Goal: Information Seeking & Learning: Learn about a topic

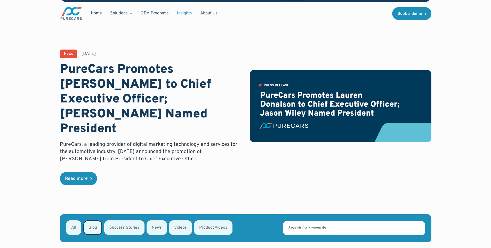
scroll to position [225, 0]
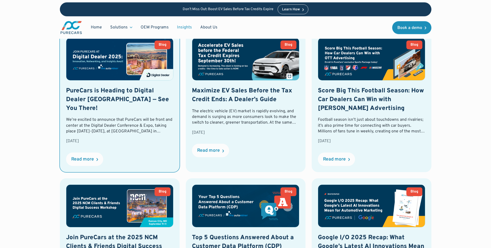
click at [124, 87] on h2 "PureCars is Heading to Digital Dealer [GEOGRAPHIC_DATA] — See You There!" at bounding box center [119, 100] width 107 height 26
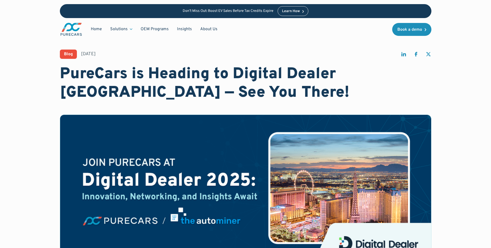
click at [199, 76] on h1 "PureCars is Heading to Digital Dealer [GEOGRAPHIC_DATA] — See You There!" at bounding box center [245, 83] width 371 height 37
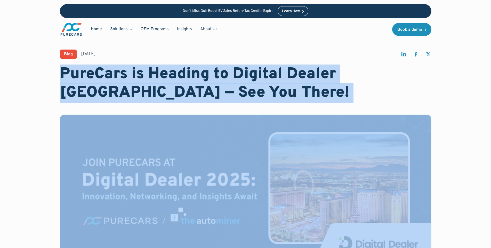
click at [199, 76] on h1 "PureCars is Heading to Digital Dealer [GEOGRAPHIC_DATA] — See You There!" at bounding box center [245, 83] width 371 height 37
copy h1 "PureCars is Heading to Digital Dealer [GEOGRAPHIC_DATA] — See You There!"
